Goal: Information Seeking & Learning: Learn about a topic

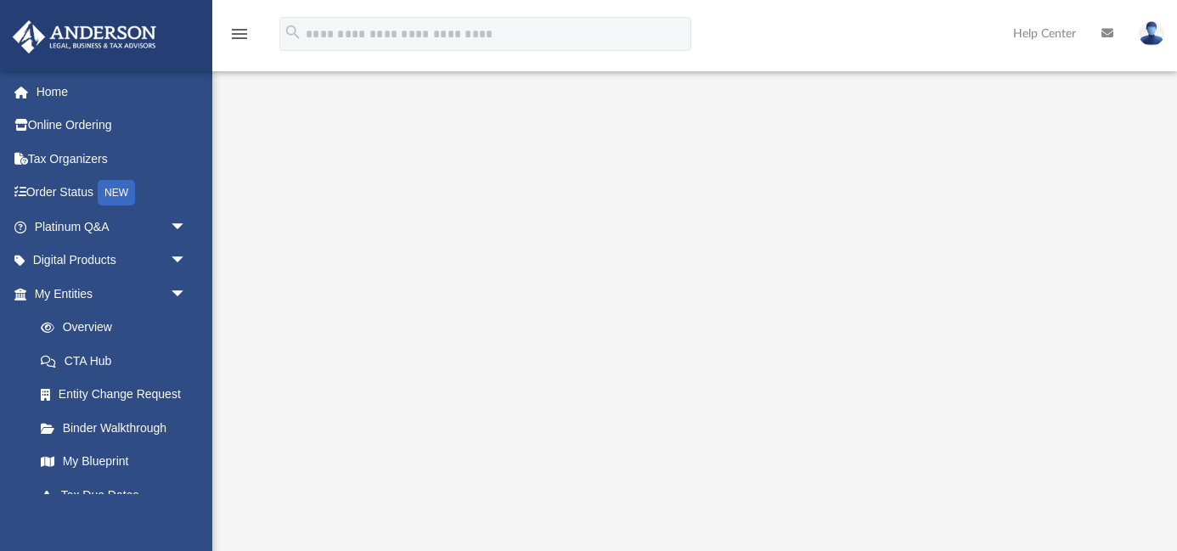
scroll to position [155, 0]
click at [62, 290] on link "My Entities arrow_drop_down" at bounding box center [112, 294] width 200 height 34
click at [89, 325] on link "Overview" at bounding box center [118, 328] width 189 height 34
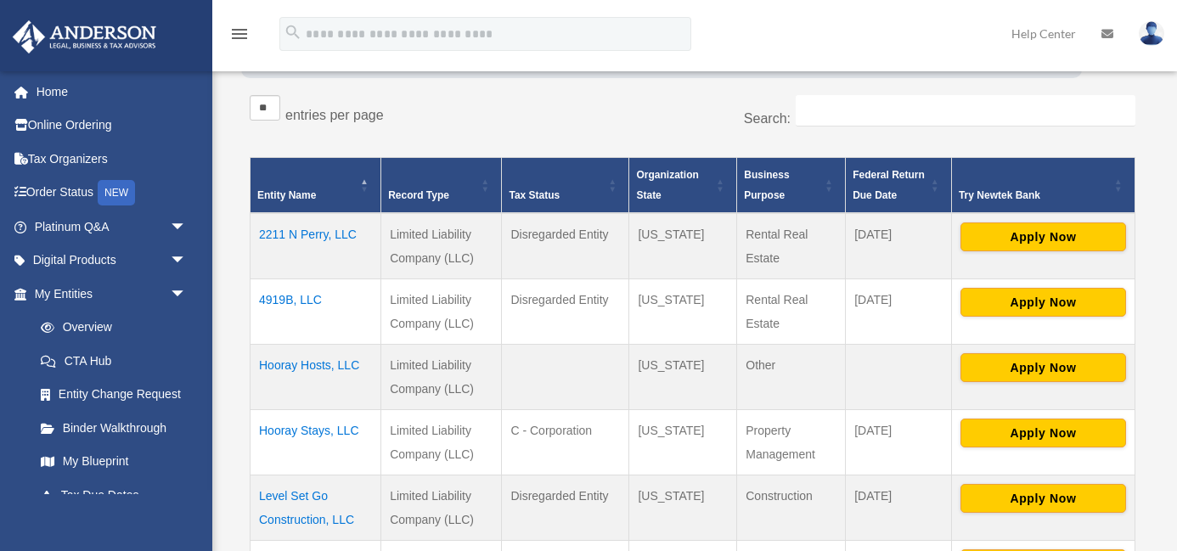
scroll to position [296, 0]
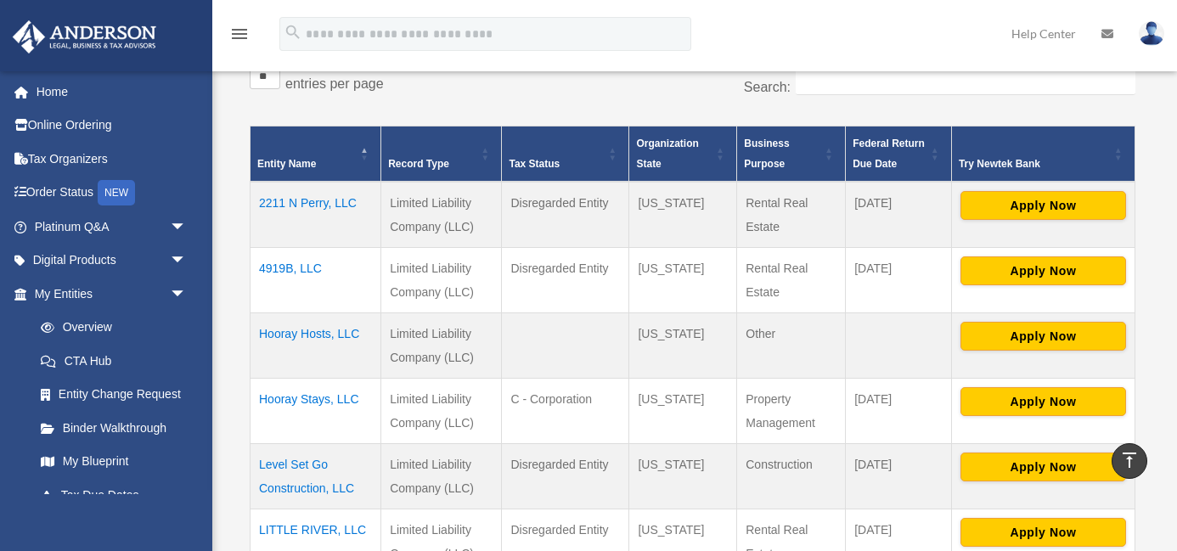
click at [291, 206] on td "2211 N Perry, LLC" at bounding box center [316, 215] width 131 height 66
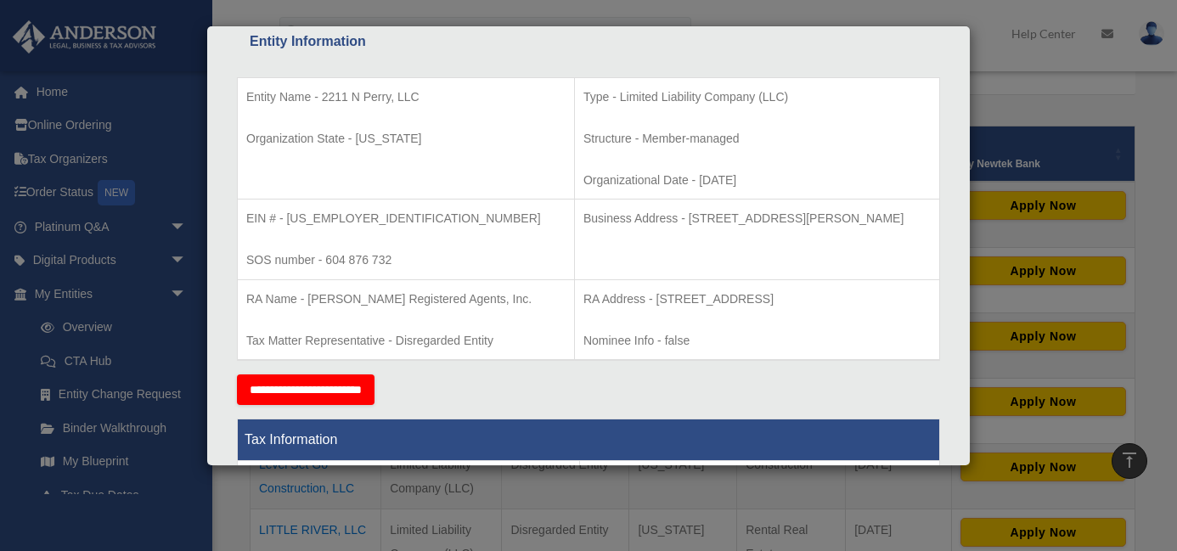
scroll to position [328, 0]
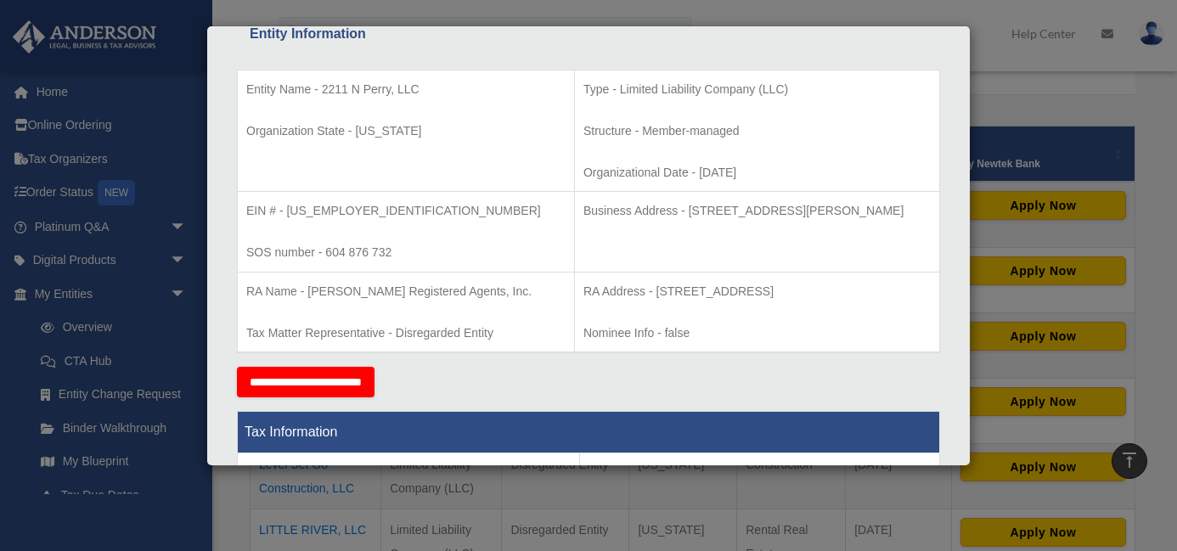
click at [1023, 99] on div "Details × Articles Sent Organizational Date" at bounding box center [588, 275] width 1177 height 551
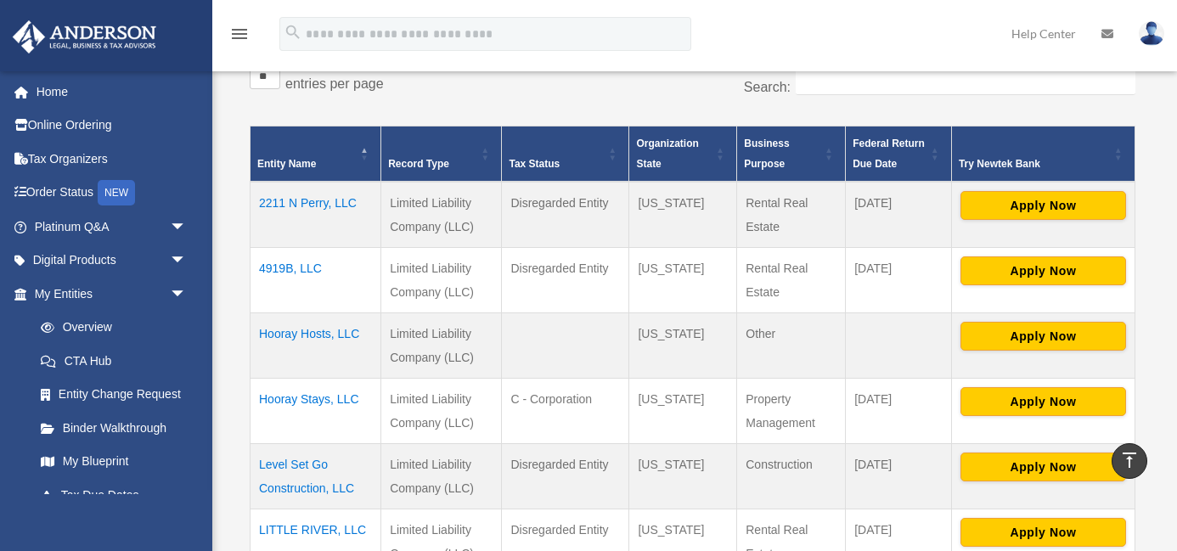
click at [282, 268] on td "4919B, LLC" at bounding box center [316, 280] width 131 height 65
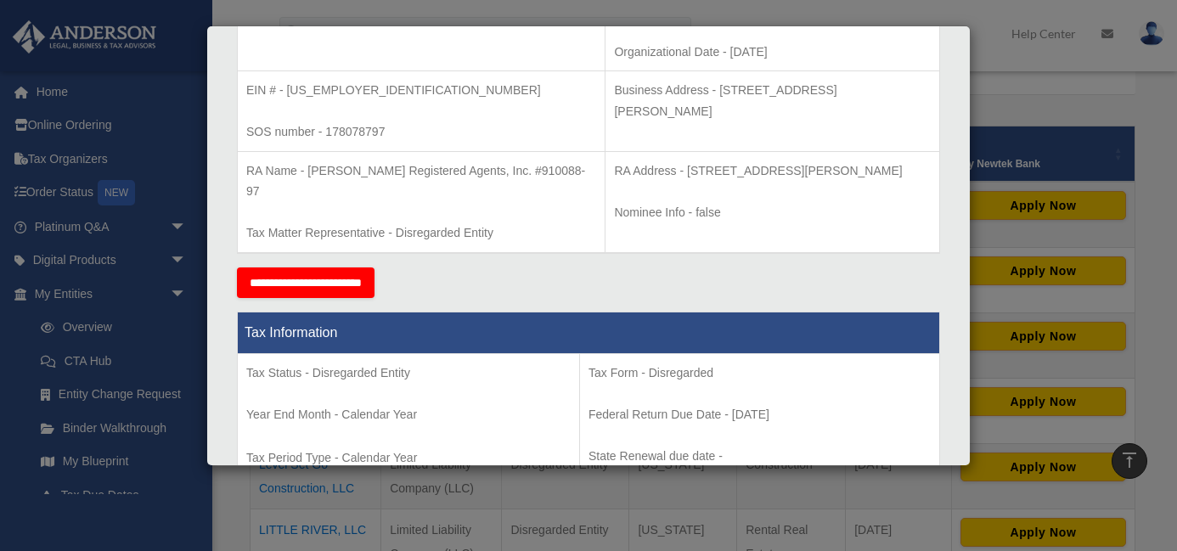
scroll to position [0, 0]
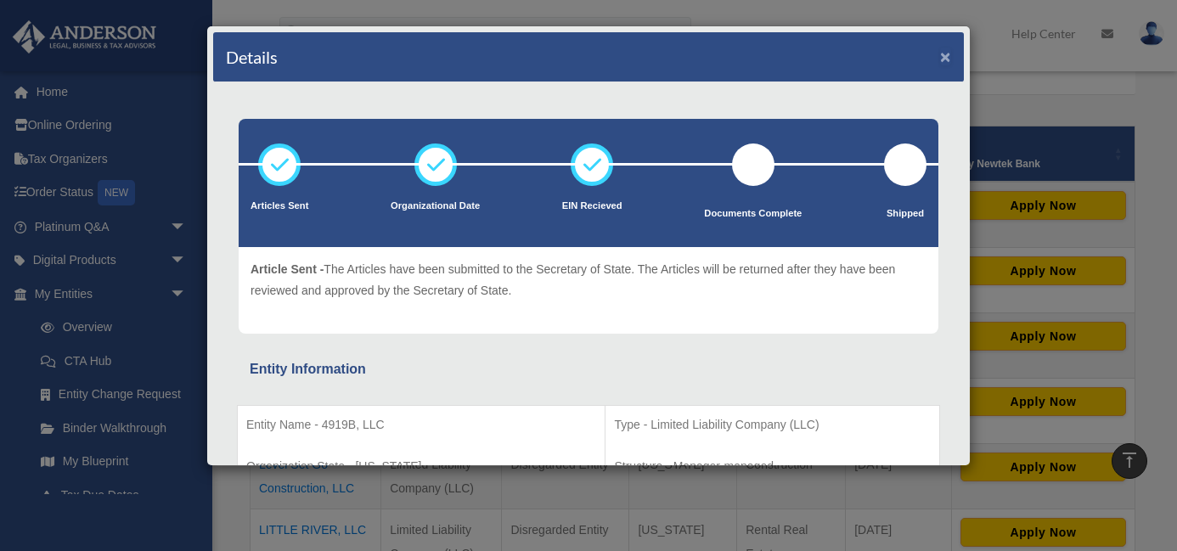
click at [942, 55] on button "×" at bounding box center [945, 57] width 11 height 18
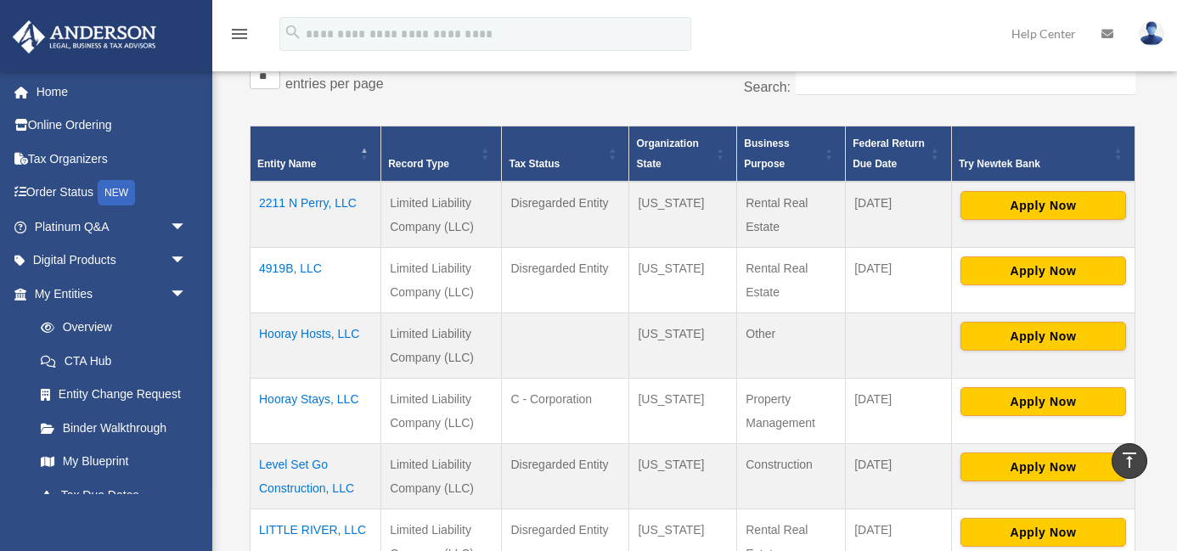
scroll to position [322, 0]
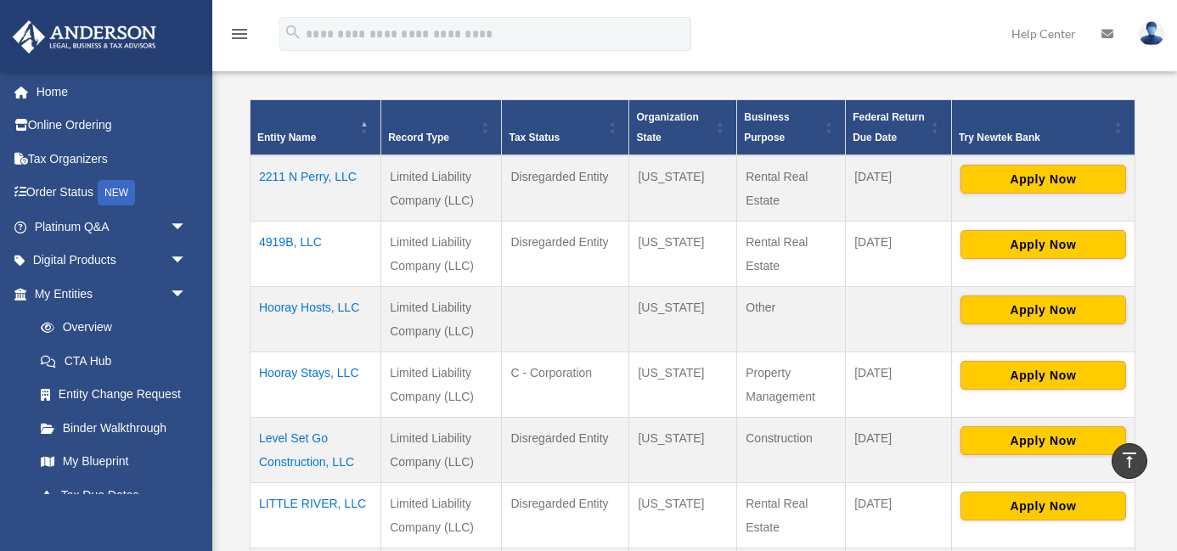
click at [323, 309] on td "Hooray Hosts, LLC" at bounding box center [316, 319] width 131 height 65
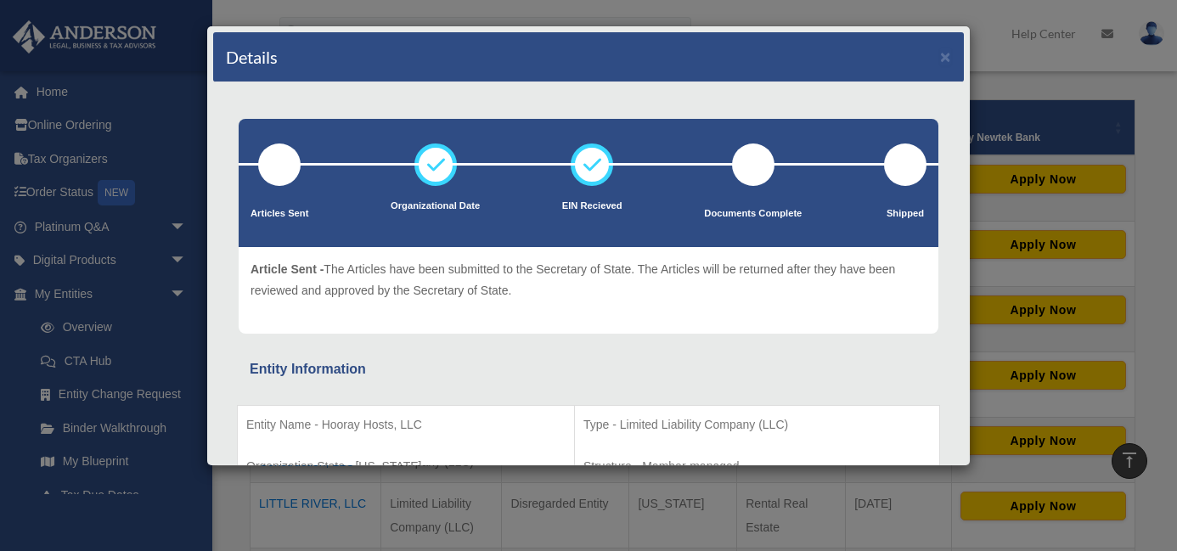
scroll to position [0, 0]
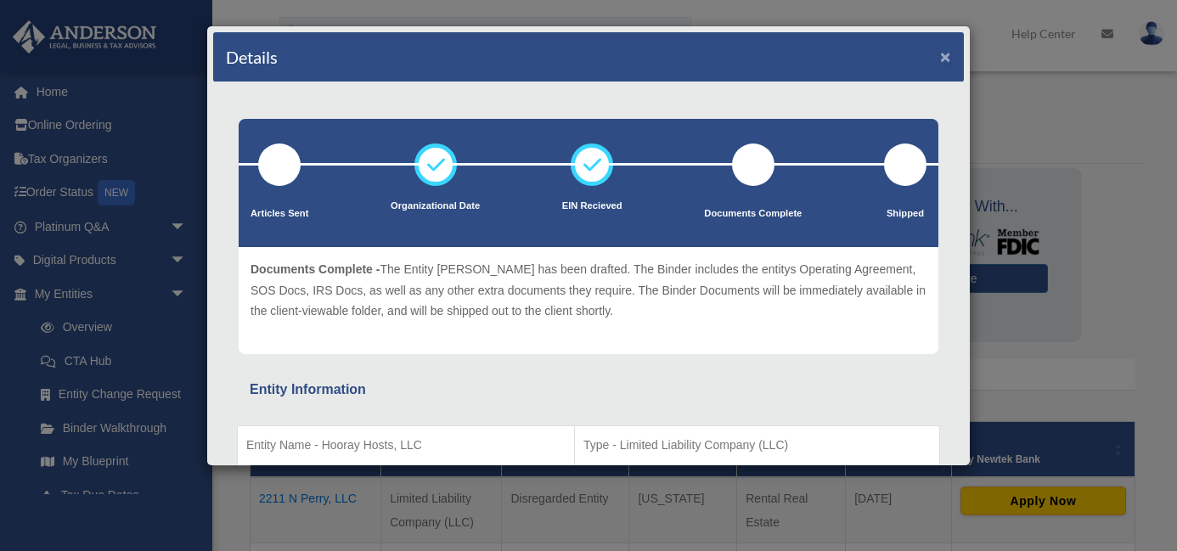
click at [944, 57] on button "×" at bounding box center [945, 57] width 11 height 18
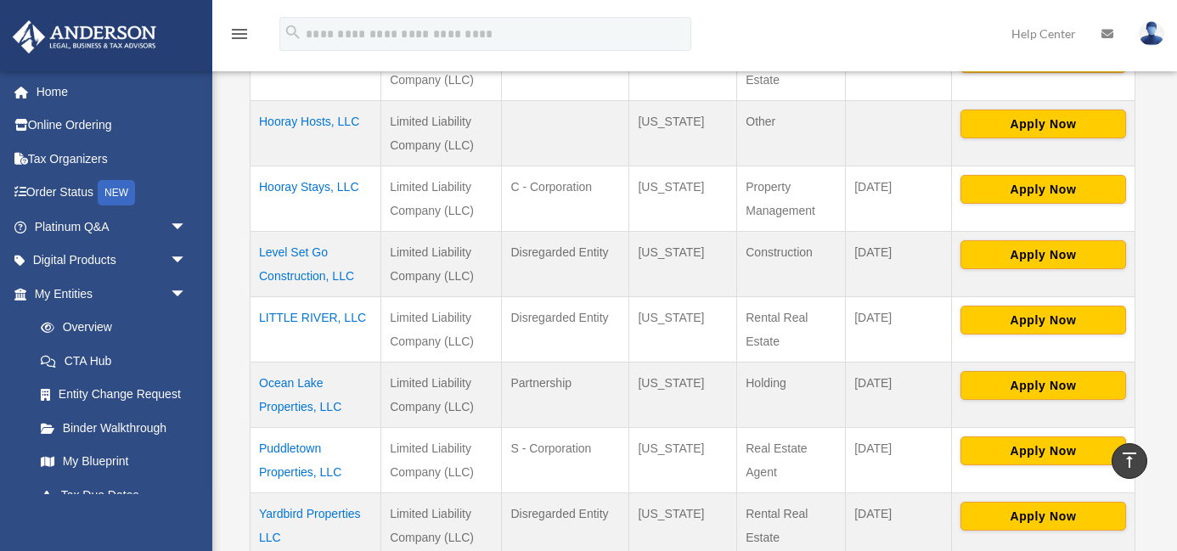
scroll to position [490, 0]
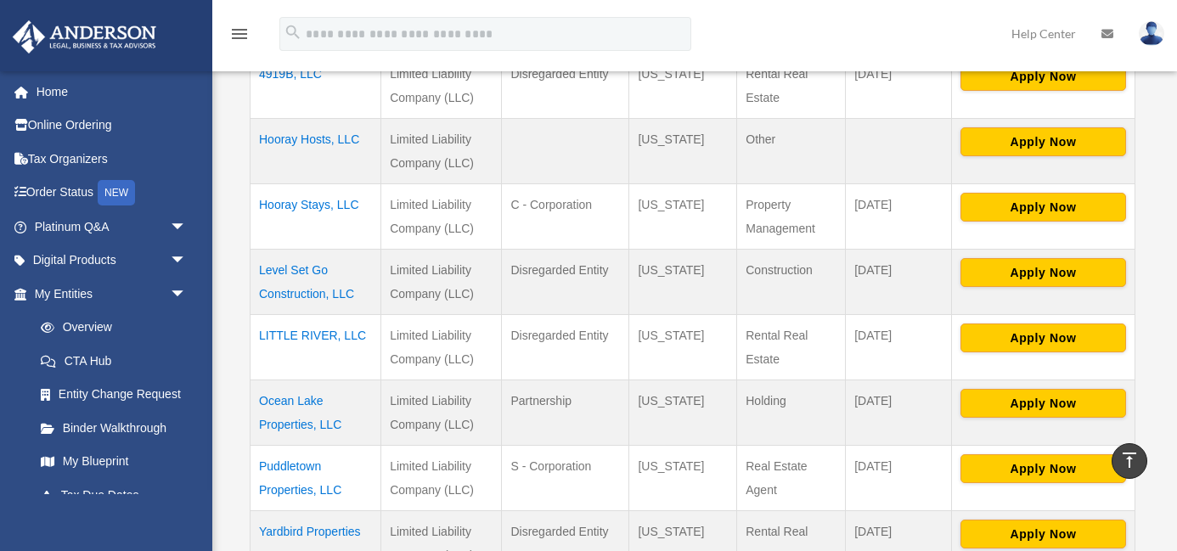
click at [313, 206] on td "Hooray Stays, LLC" at bounding box center [316, 216] width 131 height 65
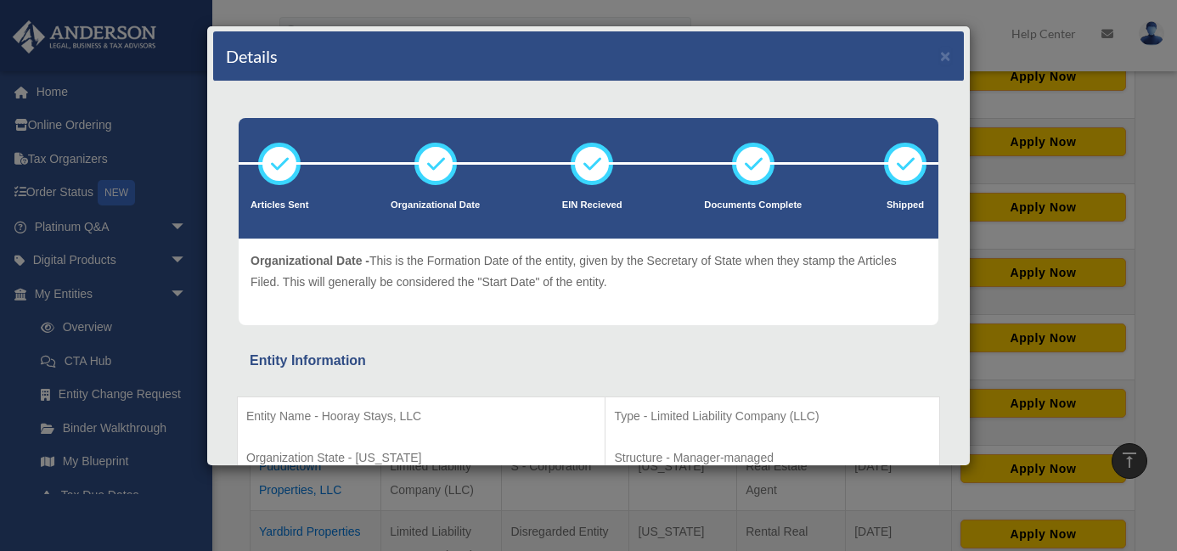
scroll to position [0, 0]
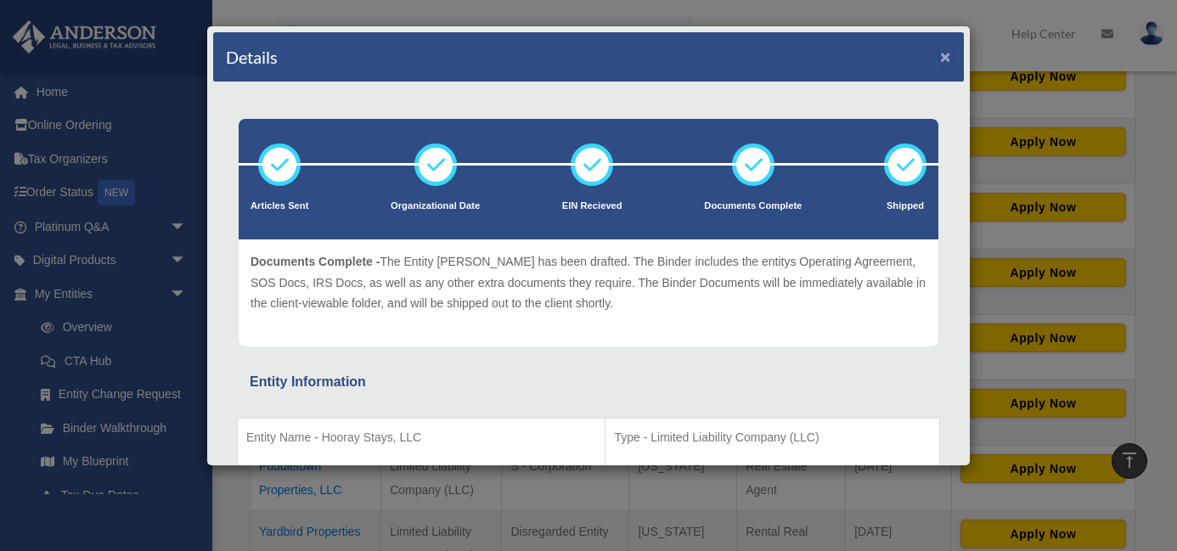
click at [946, 57] on button "×" at bounding box center [945, 57] width 11 height 18
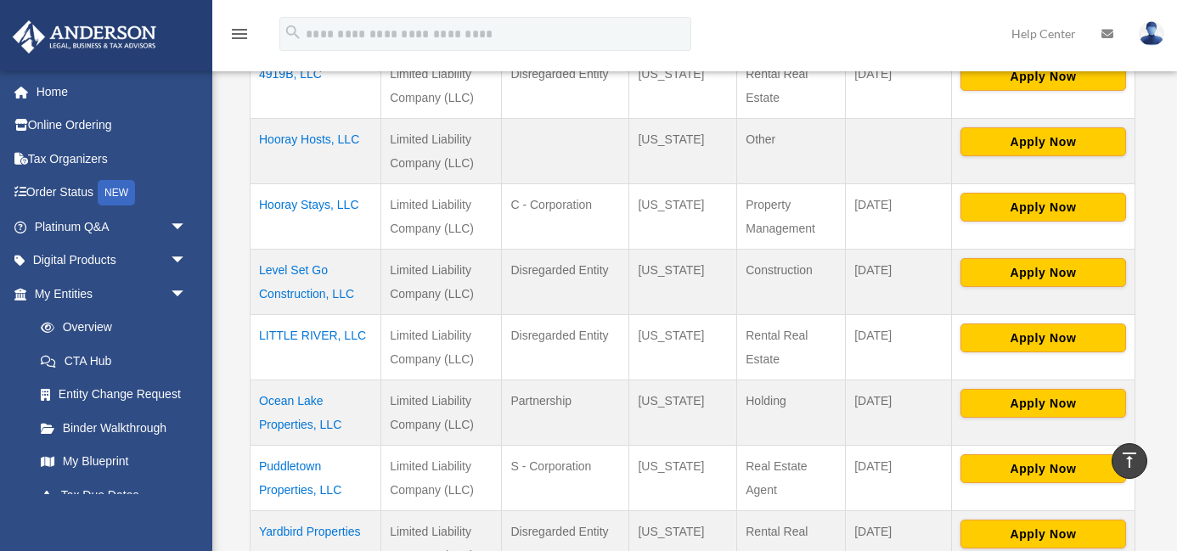
click at [313, 204] on td "Hooray Stays, LLC" at bounding box center [316, 216] width 131 height 65
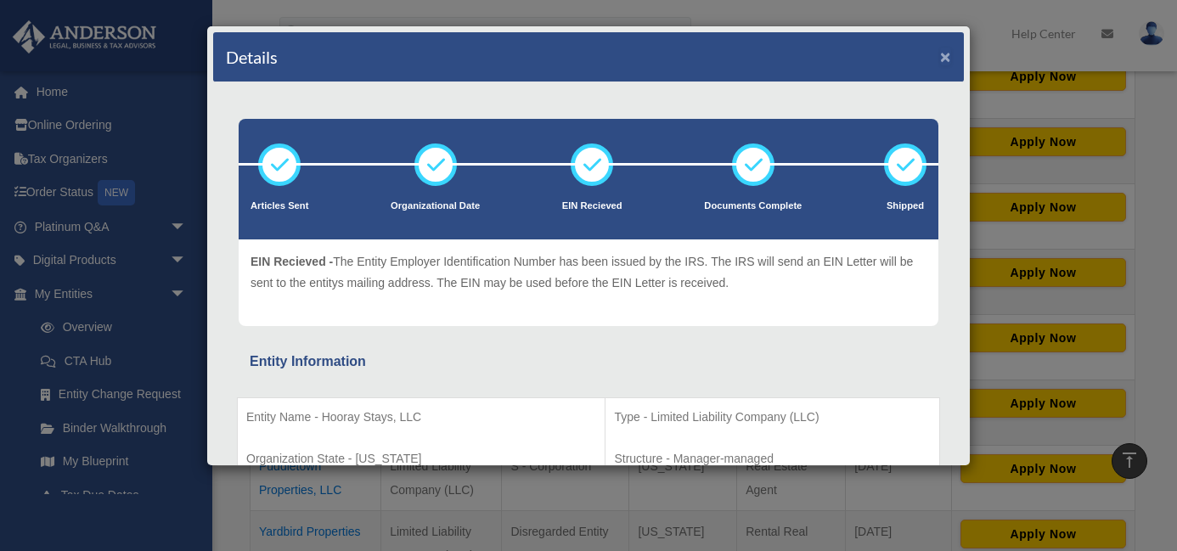
click at [943, 54] on button "×" at bounding box center [945, 57] width 11 height 18
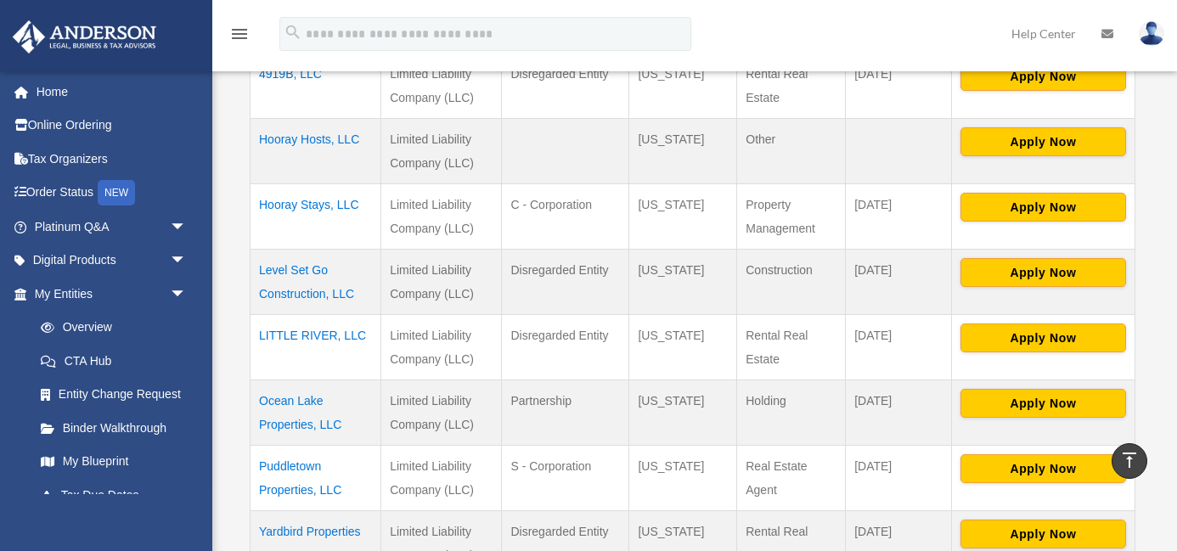
click at [295, 274] on td "Level Set Go Construction, LLC" at bounding box center [316, 282] width 131 height 65
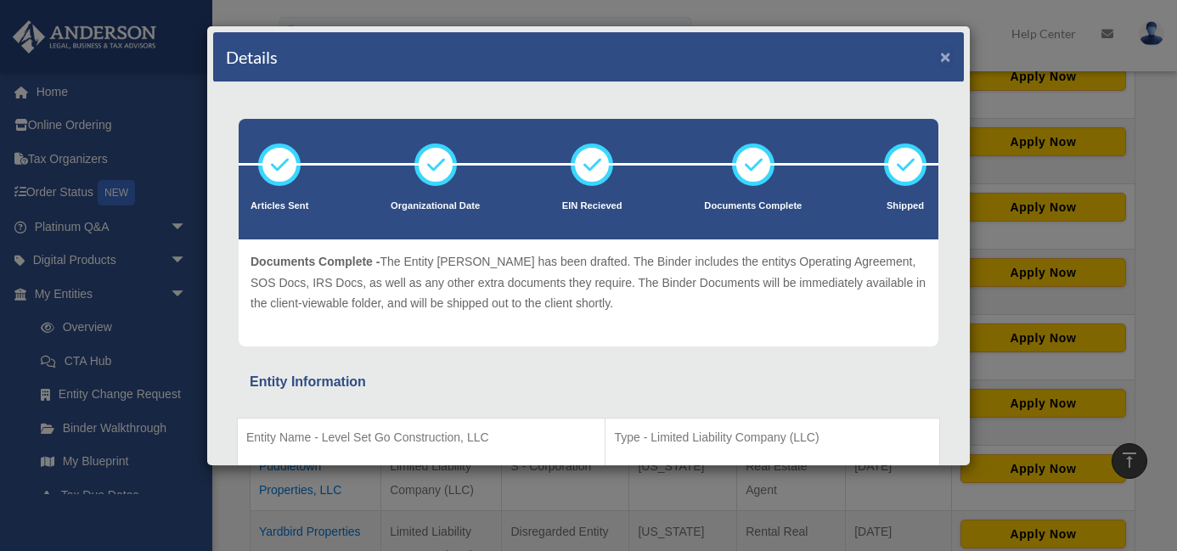
click at [947, 50] on button "×" at bounding box center [945, 57] width 11 height 18
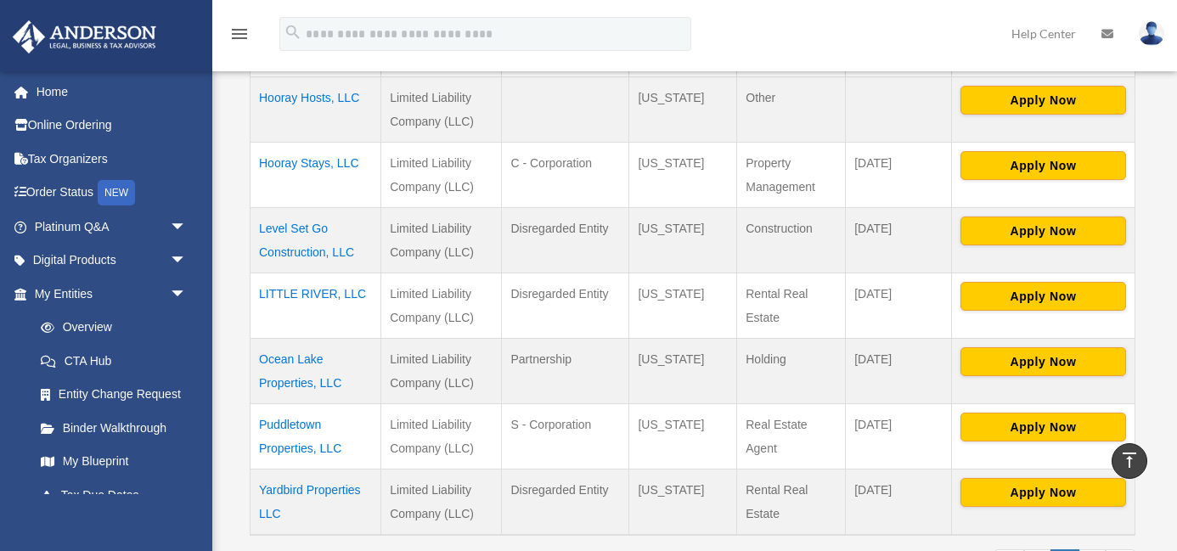
scroll to position [535, 0]
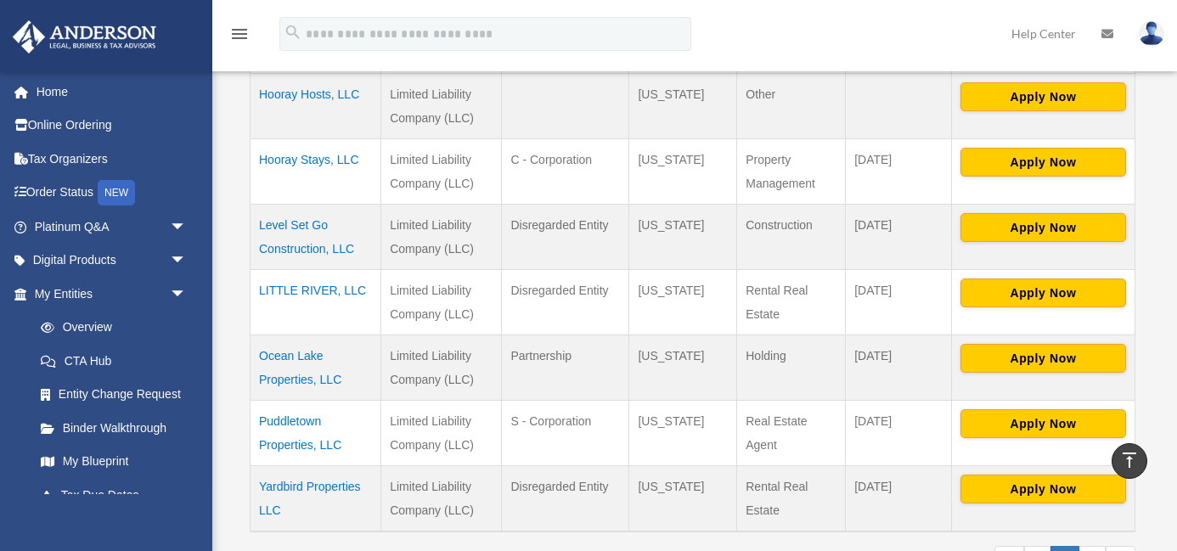
click at [318, 291] on td "LITTLE RIVER, LLC" at bounding box center [316, 302] width 131 height 65
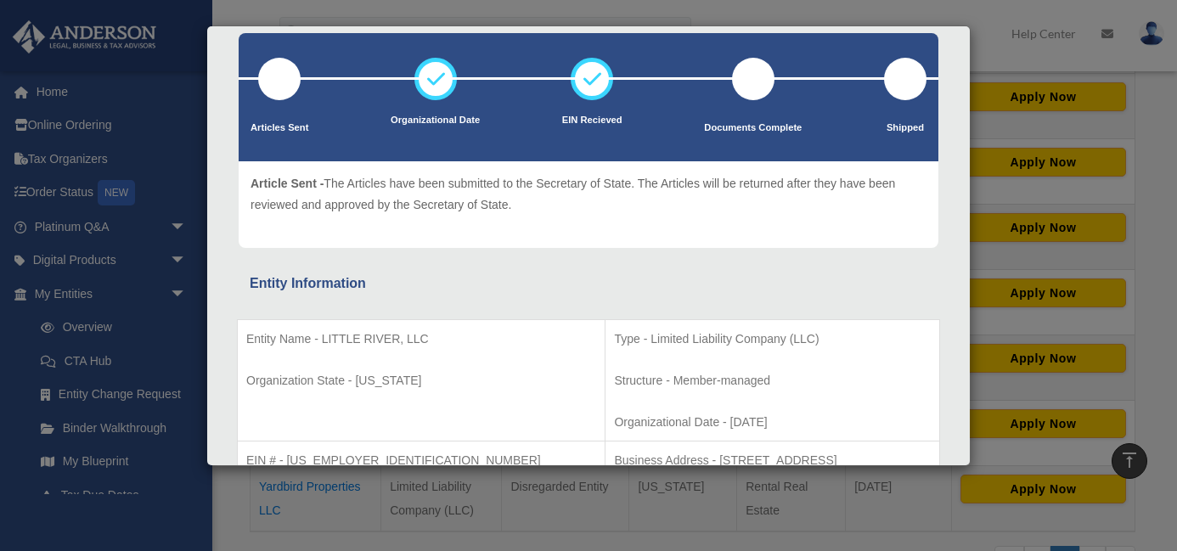
scroll to position [0, 0]
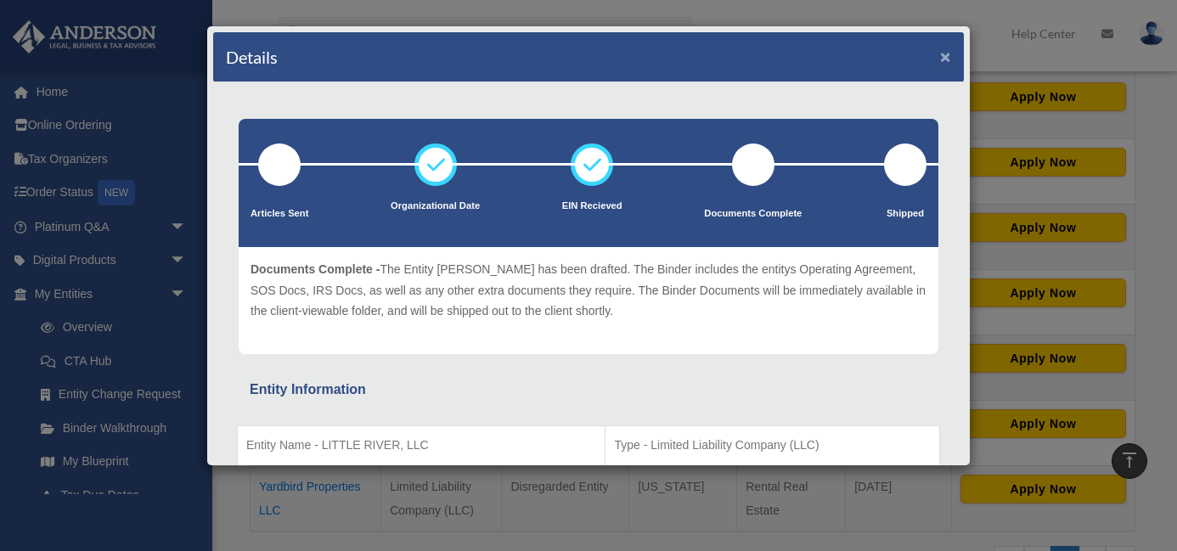
click at [942, 55] on button "×" at bounding box center [945, 57] width 11 height 18
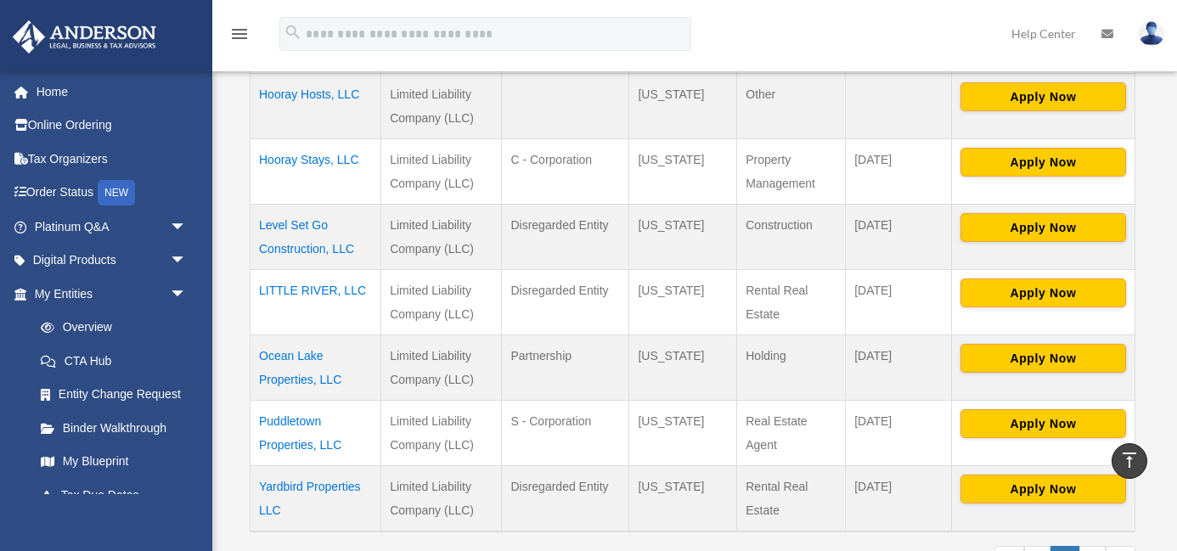
click at [300, 355] on td "Ocean Lake Properties, LLC" at bounding box center [316, 368] width 131 height 65
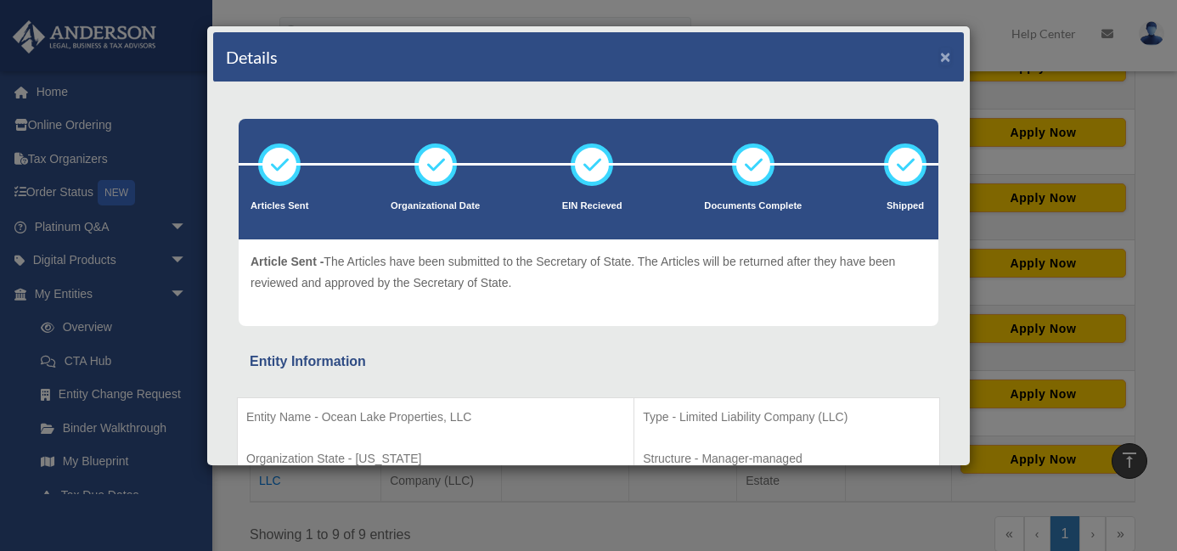
click at [948, 58] on button "×" at bounding box center [945, 57] width 11 height 18
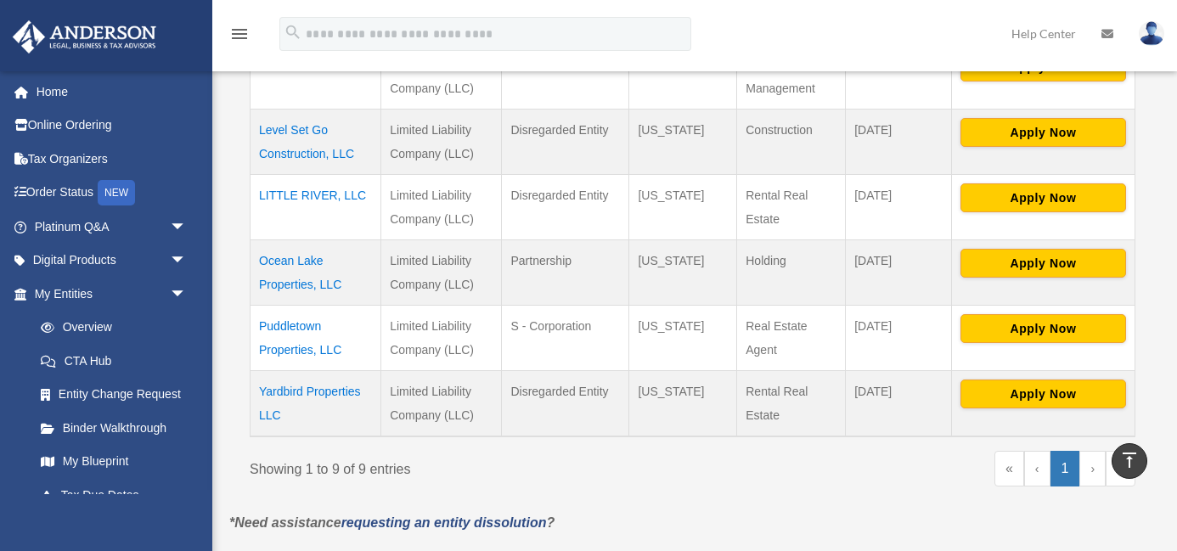
scroll to position [645, 0]
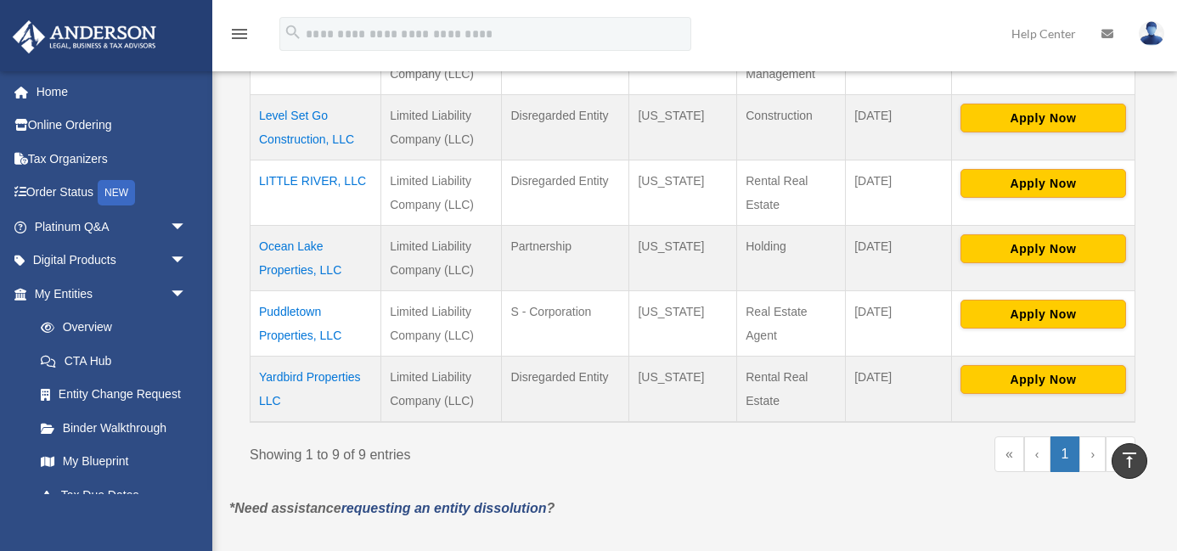
click at [295, 314] on td "Puddletown Properties, LLC" at bounding box center [316, 323] width 131 height 65
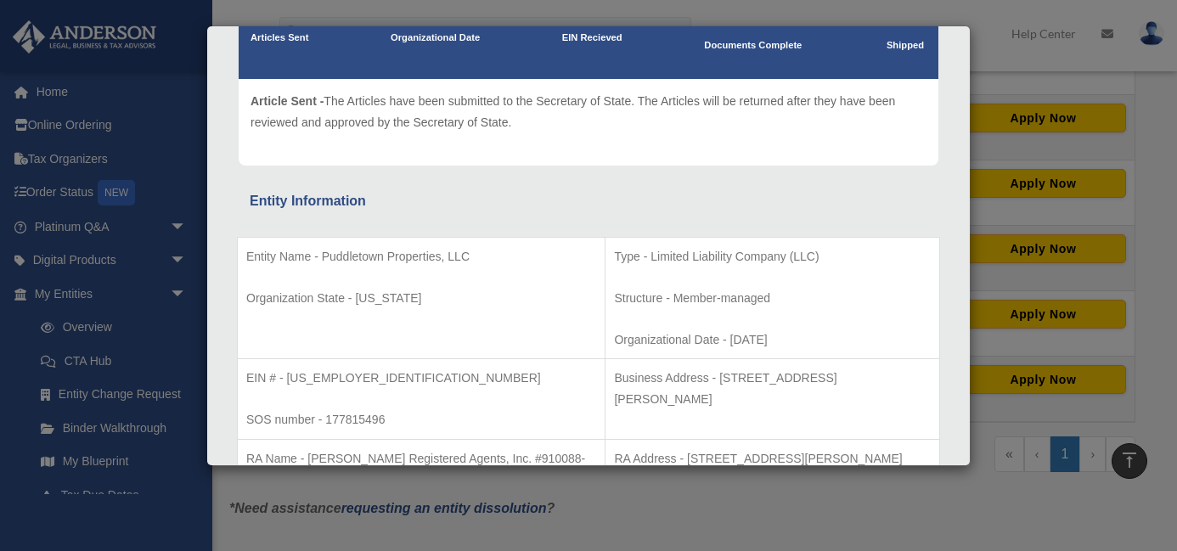
scroll to position [0, 0]
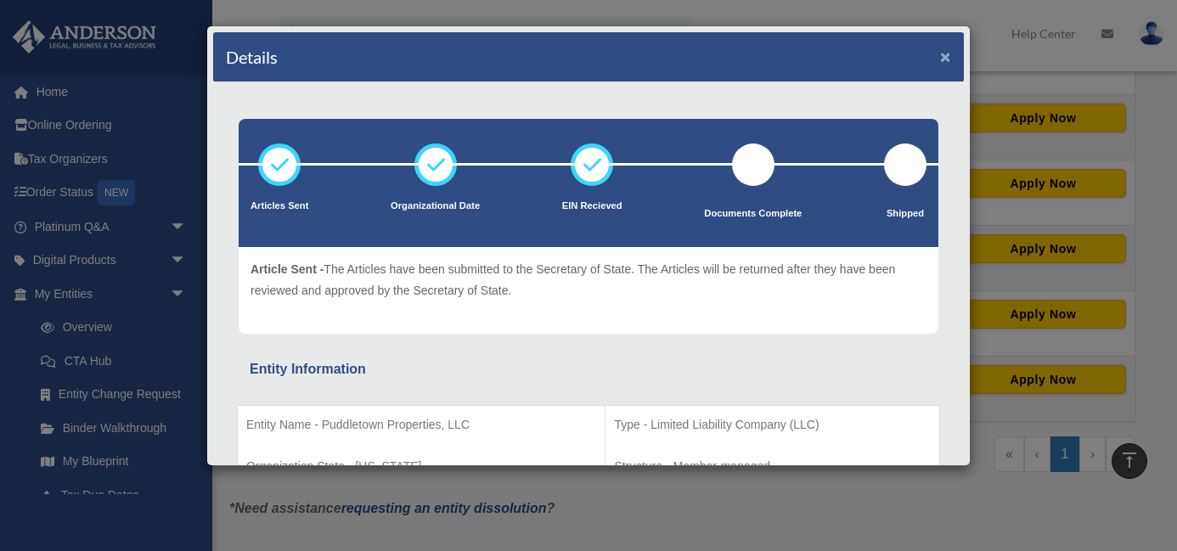
click at [947, 59] on button "×" at bounding box center [945, 57] width 11 height 18
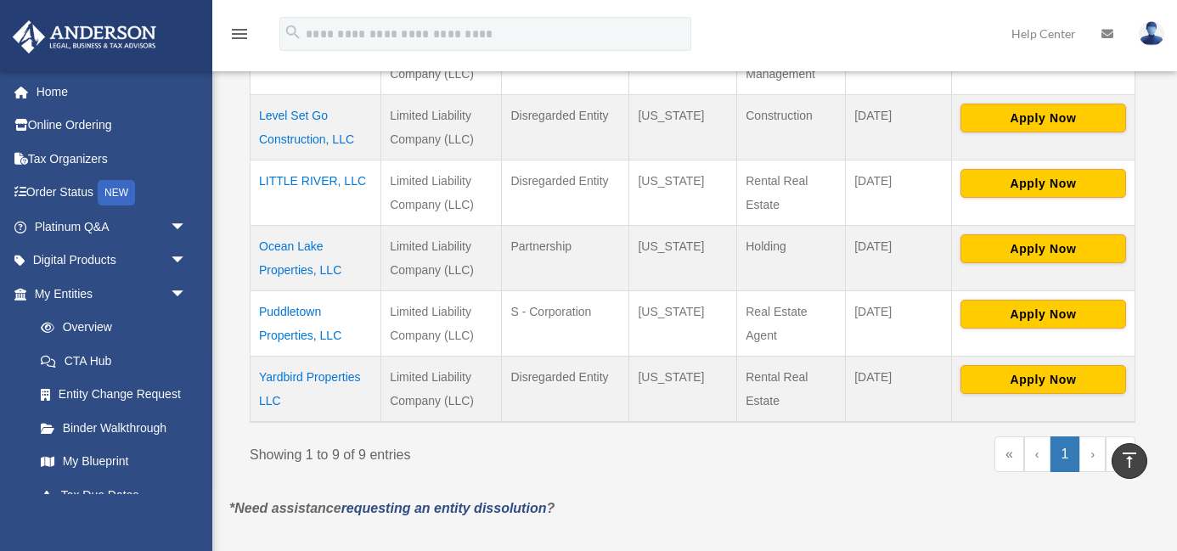
click at [291, 312] on td "Puddletown Properties, LLC" at bounding box center [316, 323] width 131 height 65
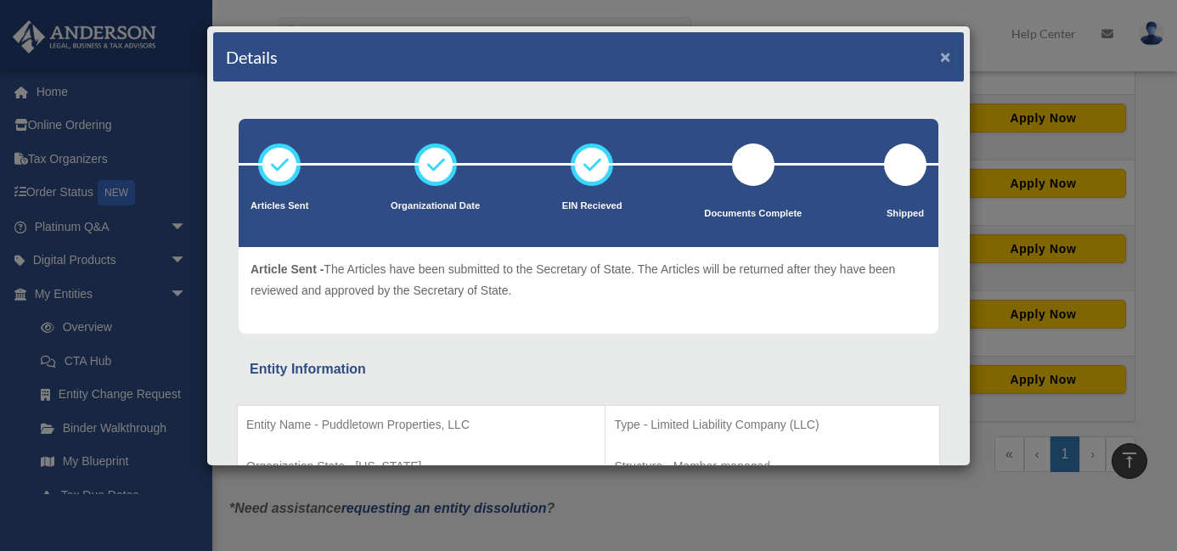
click at [945, 56] on button "×" at bounding box center [945, 57] width 11 height 18
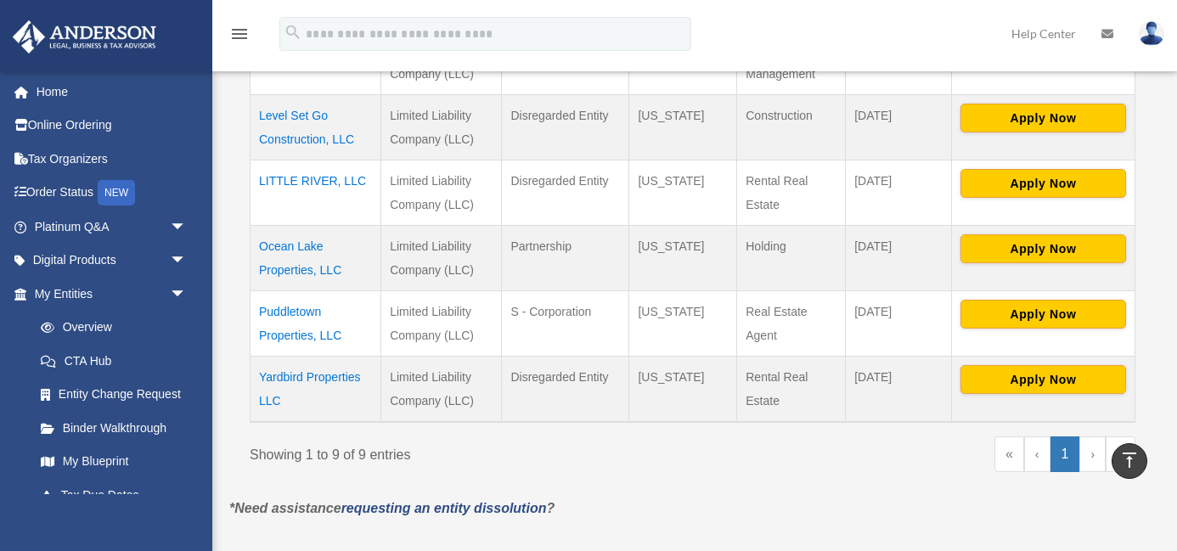
click at [312, 378] on td "Yardbird Properties LLC" at bounding box center [316, 390] width 131 height 66
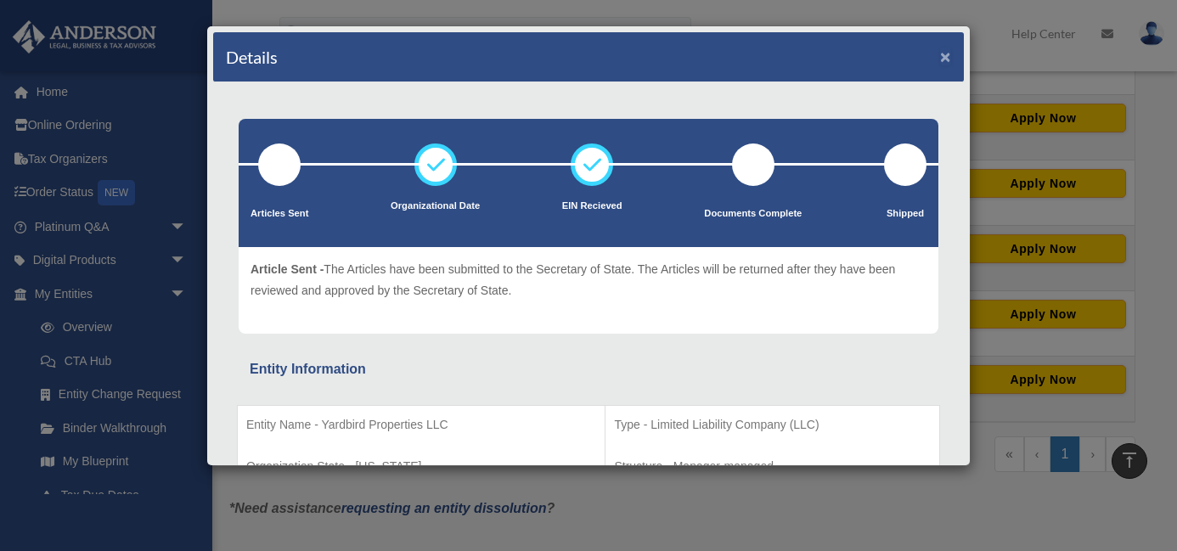
click at [947, 59] on button "×" at bounding box center [945, 57] width 11 height 18
